Goal: Task Accomplishment & Management: Complete application form

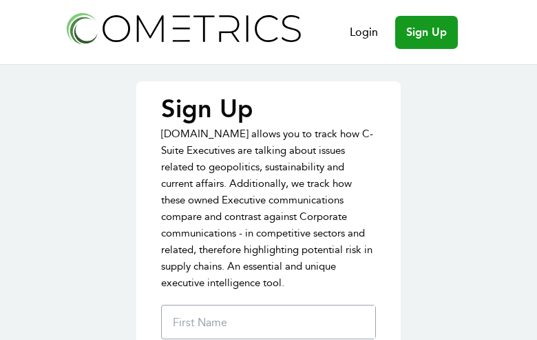
type input "CRkKtfPQpFUnkm"
type input "ftNtHTjfA"
type input "oFrHxYNubWmMh"
type input "[EMAIL_ADDRESS][DOMAIN_NAME]"
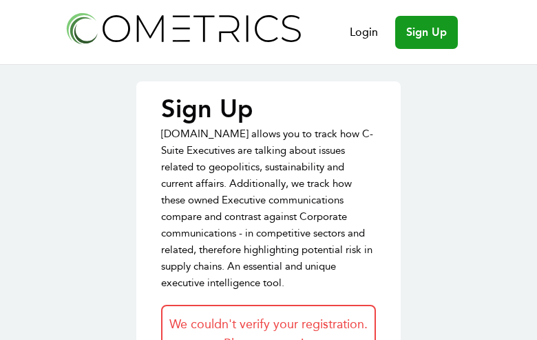
type input "haDLqRzQzWVStq"
type input "ZhqidNuF"
type input "ZCjSNhOMomeWDz"
type input "[EMAIL_ADDRESS][DOMAIN_NAME]"
